Goal: Information Seeking & Learning: Learn about a topic

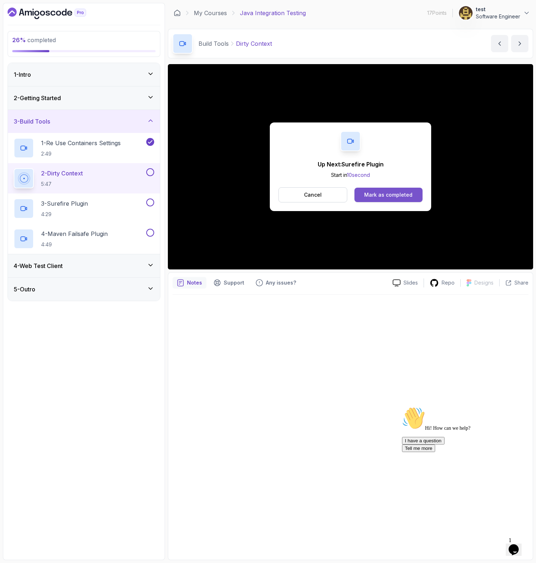
click at [397, 197] on div "Mark as completed" at bounding box center [388, 194] width 48 height 7
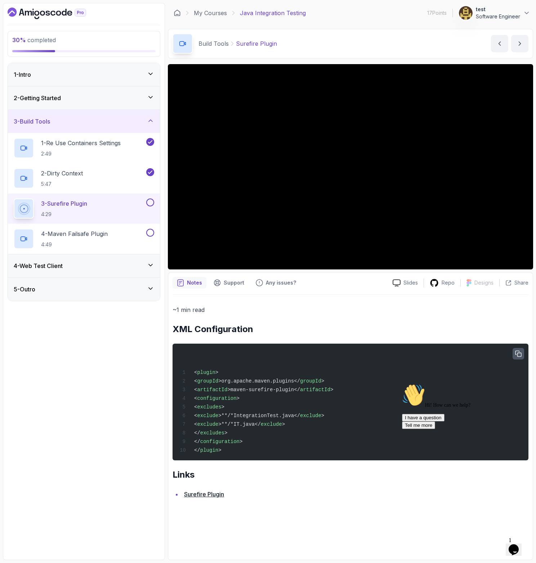
click at [516, 354] on icon "button" at bounding box center [518, 354] width 6 height 6
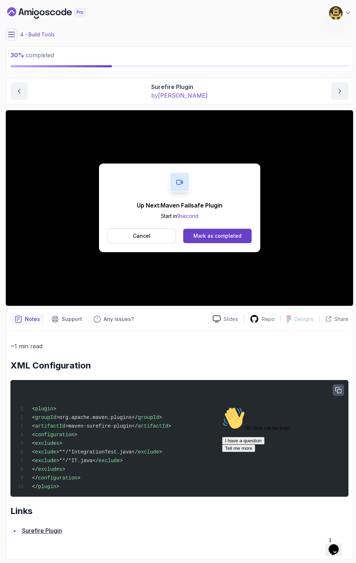
click at [335, 390] on button "button" at bounding box center [339, 391] width 12 height 12
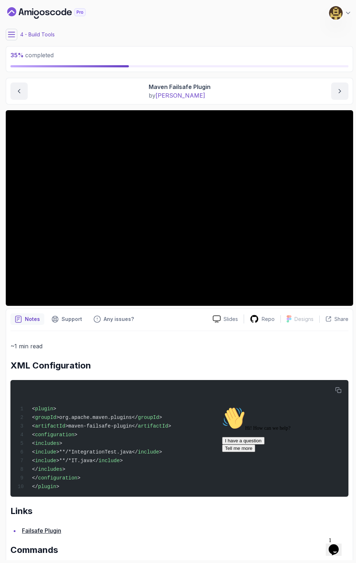
click at [9, 33] on icon at bounding box center [11, 34] width 7 height 7
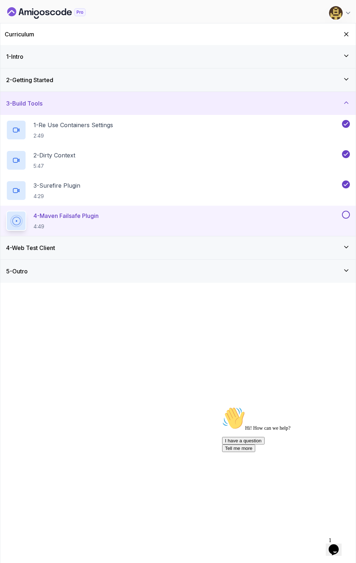
click at [205, 85] on div "2 - Getting Started" at bounding box center [178, 79] width 356 height 23
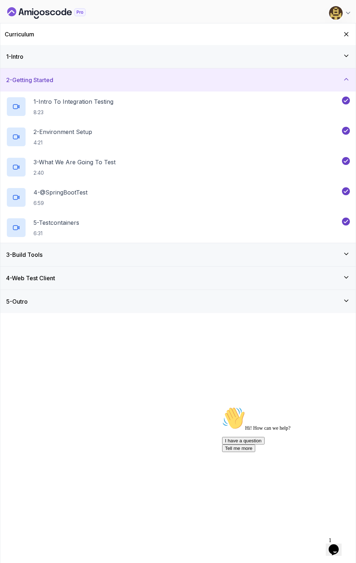
click at [88, 250] on div "3 - Build Tools" at bounding box center [178, 254] width 344 height 9
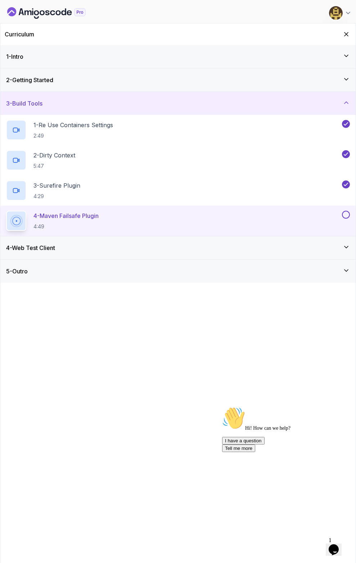
click at [92, 221] on h2 "4 - Maven Failsafe Plugin 4:49" at bounding box center [66, 221] width 65 height 19
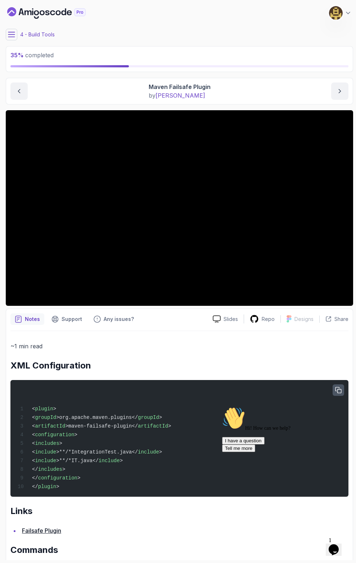
click at [340, 390] on icon "button" at bounding box center [339, 390] width 6 height 6
click at [22, 88] on icon "previous content" at bounding box center [18, 91] width 7 height 7
click at [343, 93] on icon "next content" at bounding box center [340, 91] width 7 height 7
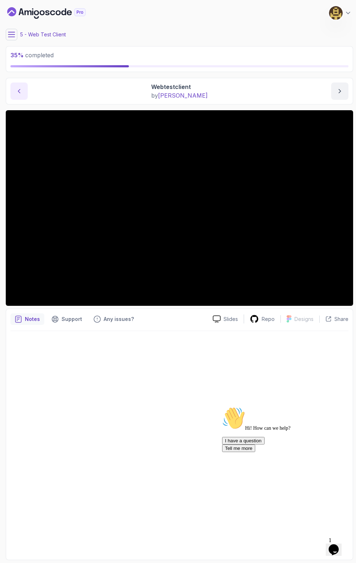
click at [23, 94] on button "previous content" at bounding box center [18, 91] width 17 height 17
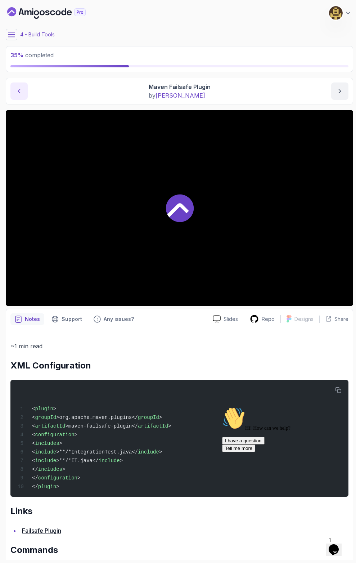
click at [23, 94] on button "previous content" at bounding box center [18, 91] width 17 height 17
click at [338, 92] on icon "next content" at bounding box center [340, 91] width 7 height 7
click at [20, 90] on icon "previous content" at bounding box center [19, 91] width 2 height 4
click at [341, 90] on icon "next content" at bounding box center [340, 91] width 7 height 7
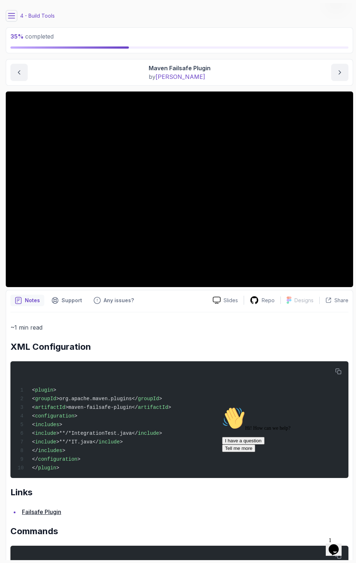
scroll to position [77, 0]
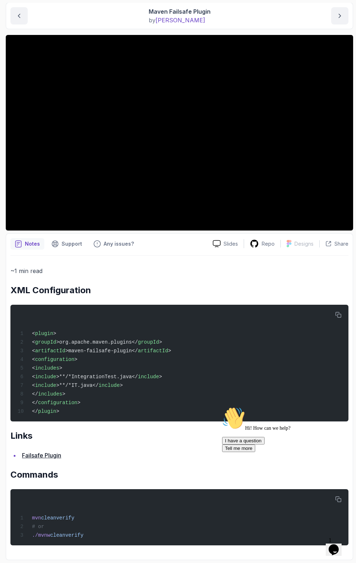
drag, startPoint x: 147, startPoint y: 441, endPoint x: 144, endPoint y: 437, distance: 5.4
click at [147, 441] on div "~1 min read XML Configuration < plugin > < groupId >org.apache.maven.plugins</ …" at bounding box center [179, 406] width 338 height 280
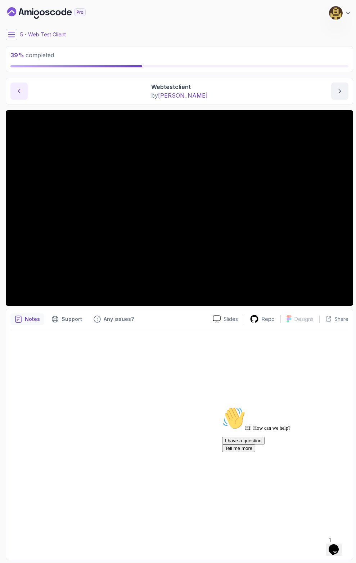
click at [18, 95] on button "previous content" at bounding box center [18, 91] width 17 height 17
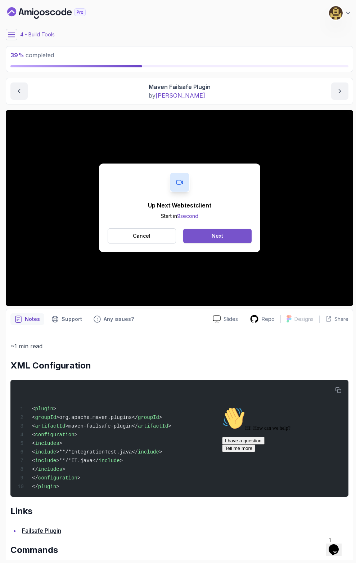
click at [208, 237] on button "Next" at bounding box center [217, 236] width 68 height 14
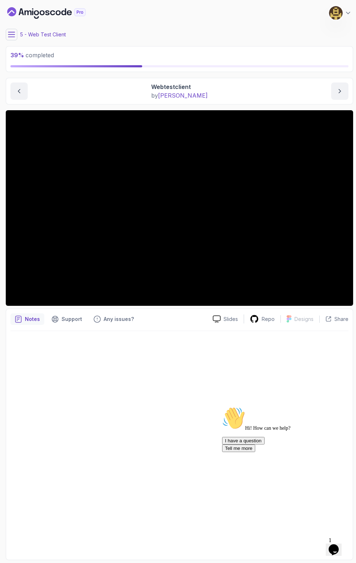
click at [14, 35] on icon at bounding box center [11, 34] width 6 height 5
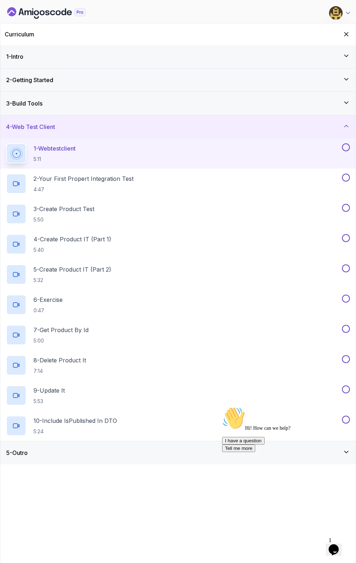
click at [74, 449] on div "5 - Outro" at bounding box center [178, 453] width 344 height 9
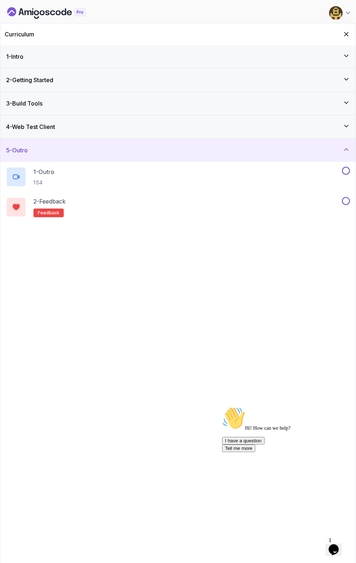
click at [70, 122] on div "4 - Web Test Client" at bounding box center [178, 126] width 356 height 23
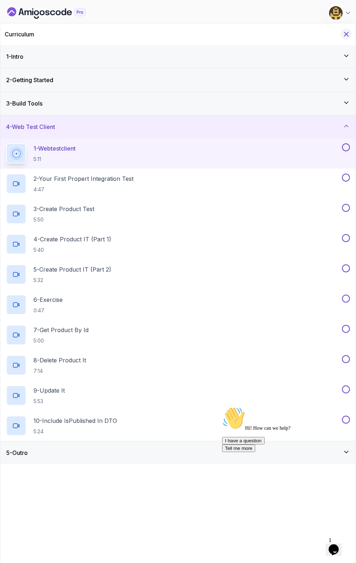
click at [346, 32] on icon "Hide Curriculum for mobile" at bounding box center [347, 34] width 8 height 8
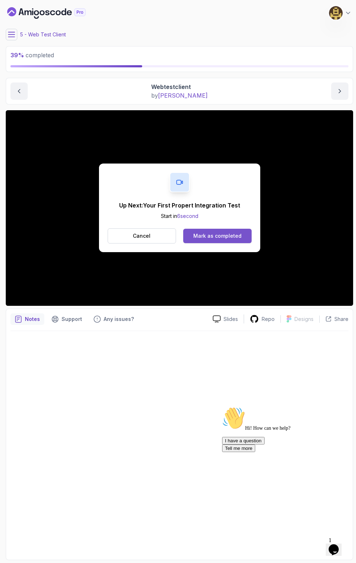
click at [212, 237] on div "Mark as completed" at bounding box center [218, 235] width 48 height 7
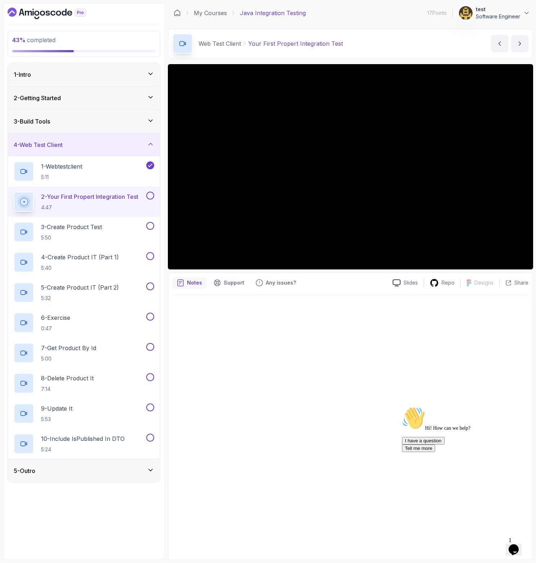
click at [152, 195] on button at bounding box center [150, 196] width 8 height 8
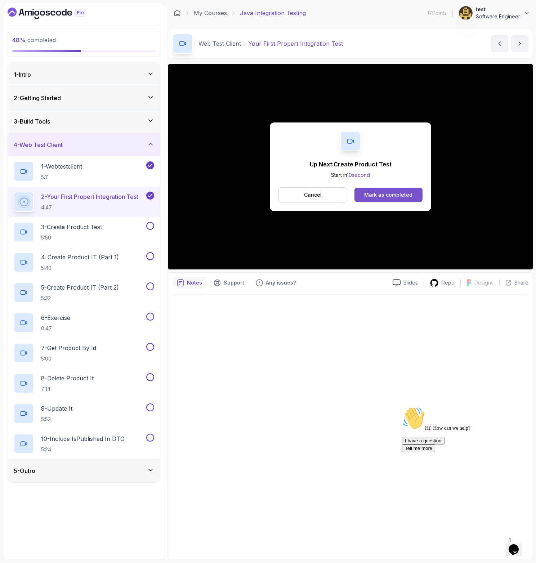
click at [365, 197] on button "Mark as completed" at bounding box center [389, 195] width 68 height 14
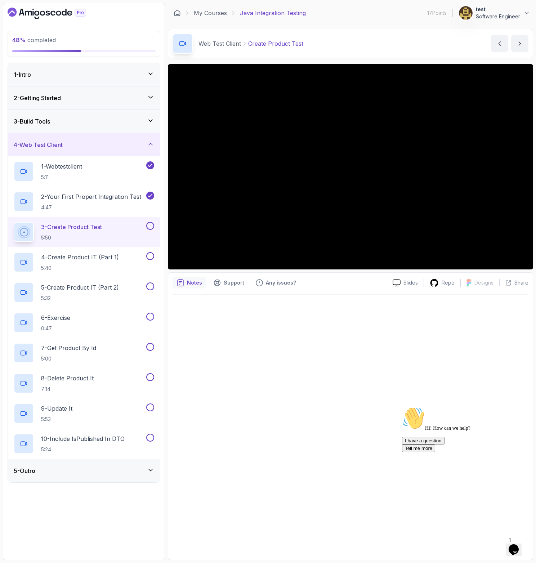
click at [294, 391] on div at bounding box center [351, 425] width 356 height 261
click at [202, 14] on link "My Courses" at bounding box center [210, 13] width 33 height 9
